Goal: Task Accomplishment & Management: Manage account settings

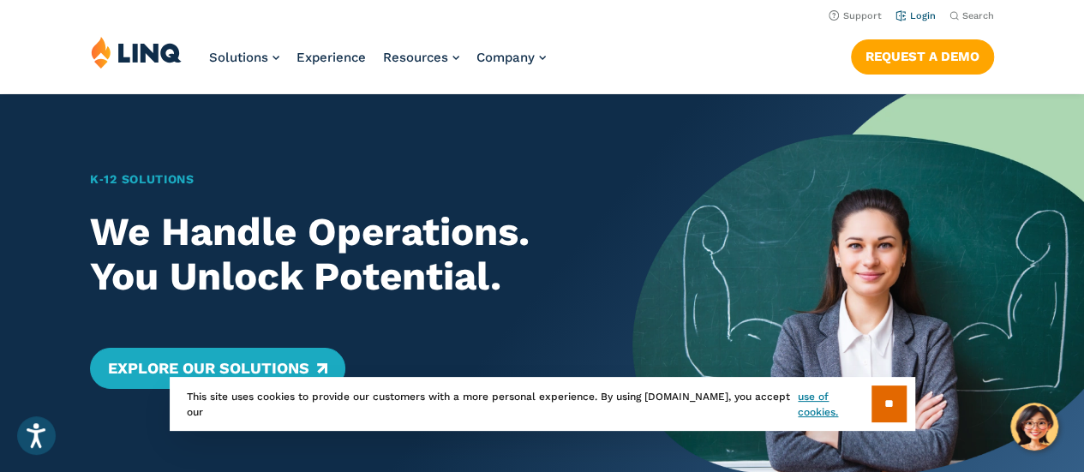
click at [920, 16] on link "Login" at bounding box center [915, 15] width 40 height 11
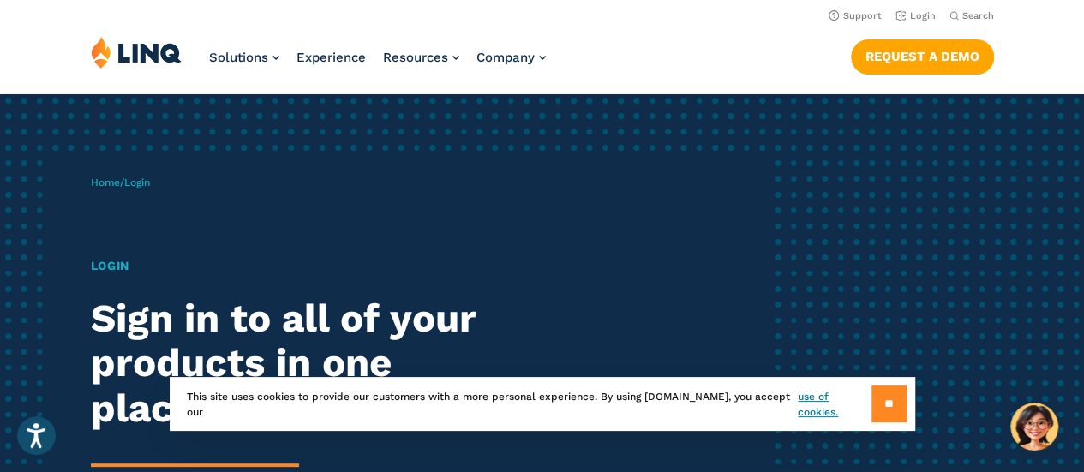
click at [886, 403] on input "**" at bounding box center [888, 404] width 35 height 37
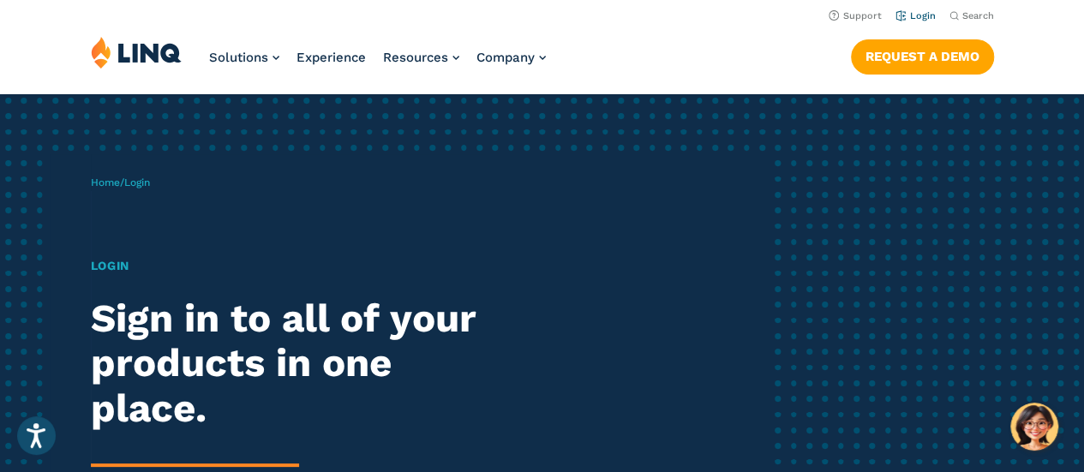
click at [918, 13] on link "Login" at bounding box center [915, 15] width 40 height 11
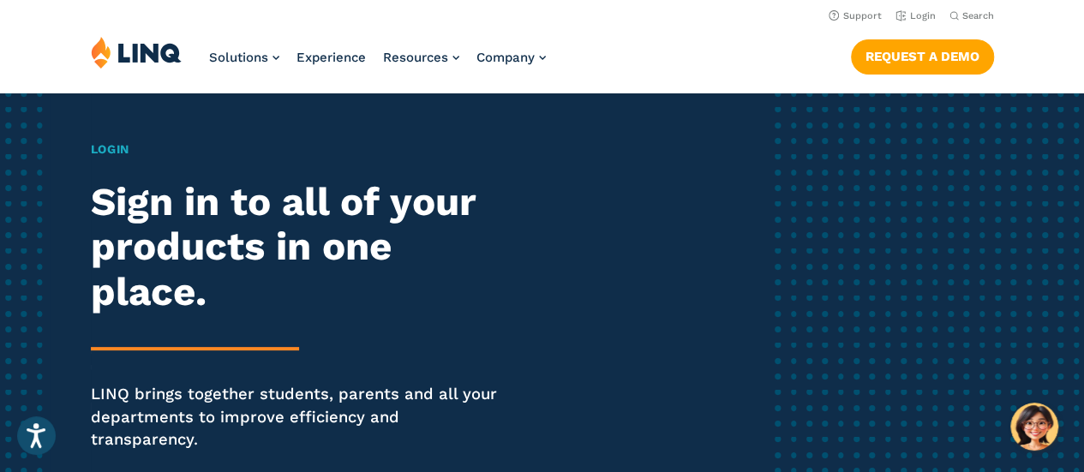
scroll to position [113, 0]
